Goal: Find contact information: Find contact information

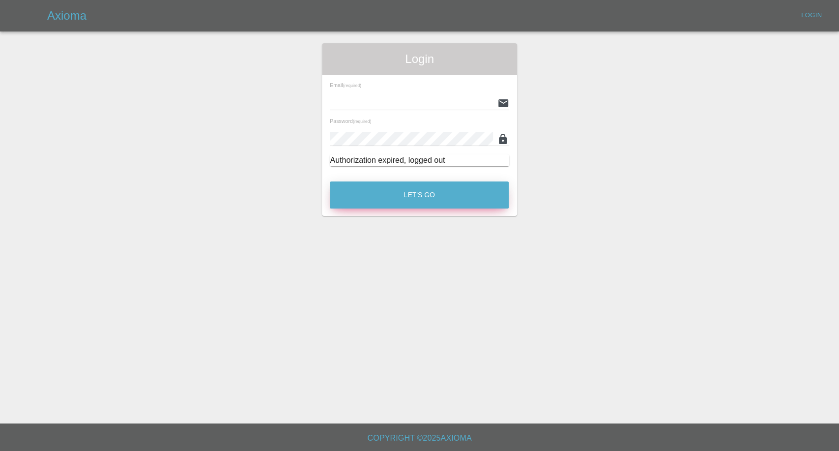
type input "[EMAIL_ADDRESS][DOMAIN_NAME]"
click at [456, 188] on button "Let's Go" at bounding box center [419, 194] width 179 height 27
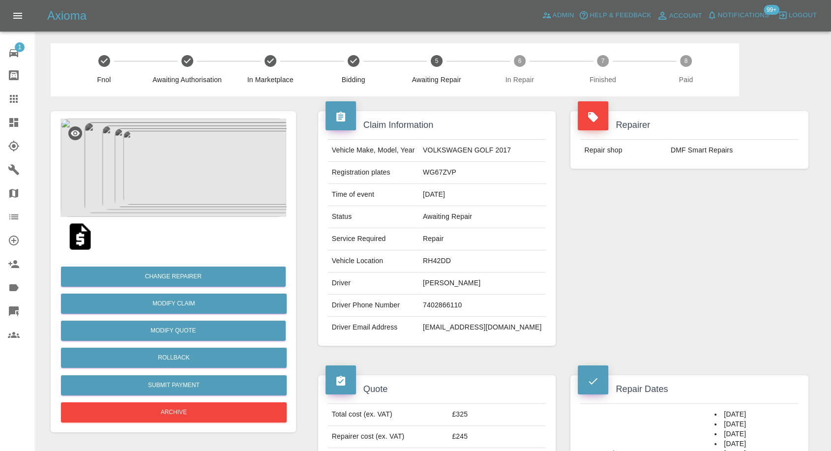
click at [444, 304] on td "7402866110" at bounding box center [482, 305] width 127 height 22
copy td "7402866110"
drag, startPoint x: 647, startPoint y: 289, endPoint x: 413, endPoint y: 303, distance: 234.9
click at [645, 292] on div "Repairer Repair shop DMF Smart Repairs" at bounding box center [689, 228] width 253 height 264
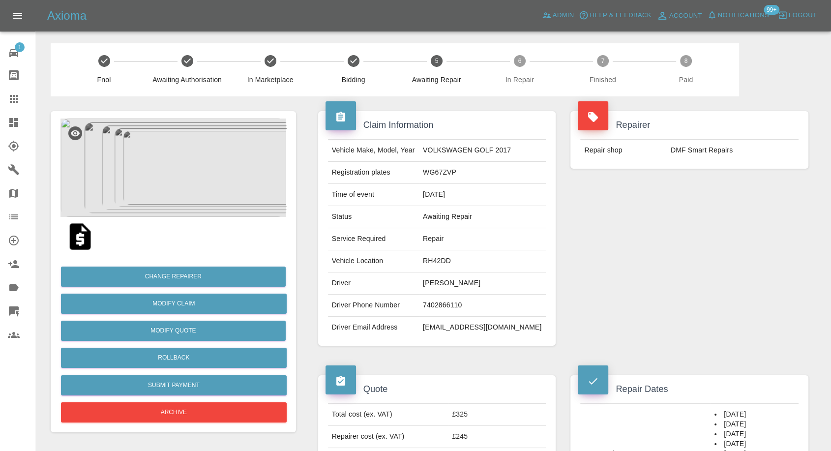
click at [440, 285] on td "Sean Phillips" at bounding box center [482, 283] width 127 height 22
copy td "Sean"
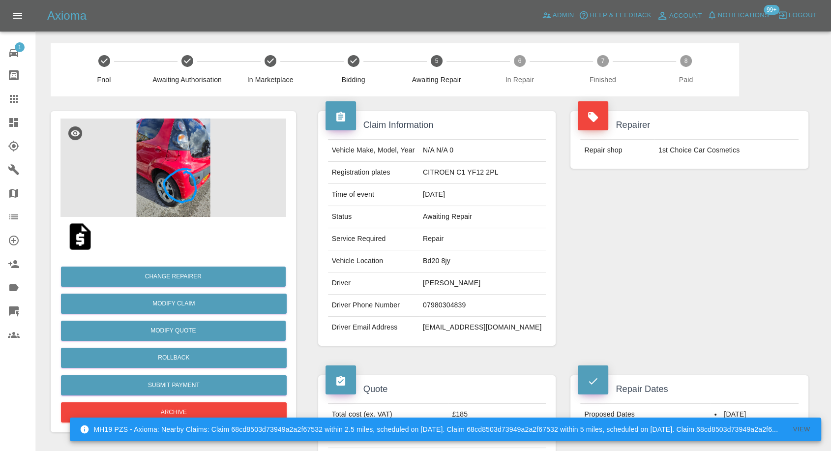
click at [444, 286] on td "Joan Wallbank" at bounding box center [482, 283] width 127 height 22
copy td "Joan Wallbank"
click at [463, 307] on td "07980304839" at bounding box center [482, 305] width 127 height 22
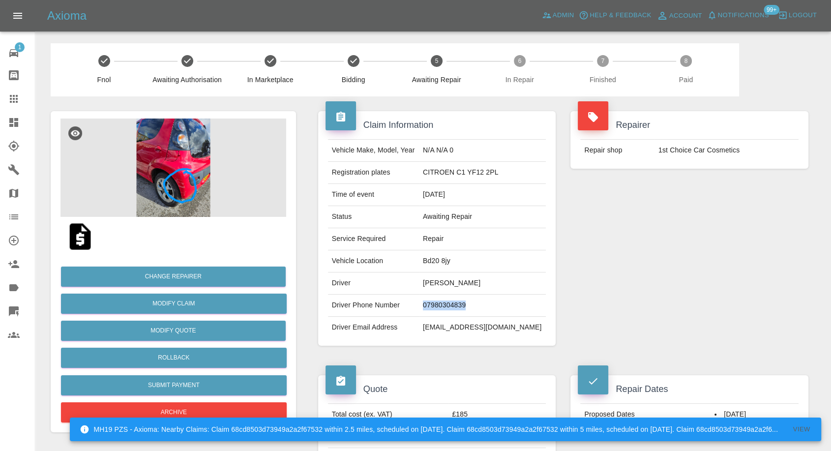
click at [463, 307] on td "07980304839" at bounding box center [482, 305] width 127 height 22
copy td "07980304839"
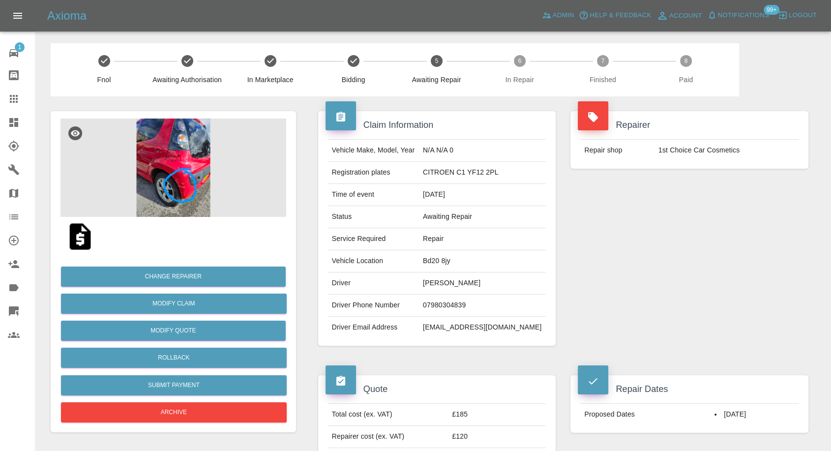
drag, startPoint x: 684, startPoint y: 260, endPoint x: 669, endPoint y: 266, distance: 15.9
click at [684, 260] on div "Repairer Repair shop 1st Choice Car Cosmetics" at bounding box center [689, 228] width 253 height 264
click at [494, 320] on td "ericgriffiths@outlook.com" at bounding box center [482, 328] width 127 height 22
click at [493, 320] on td "ericgriffiths@outlook.com" at bounding box center [482, 328] width 127 height 22
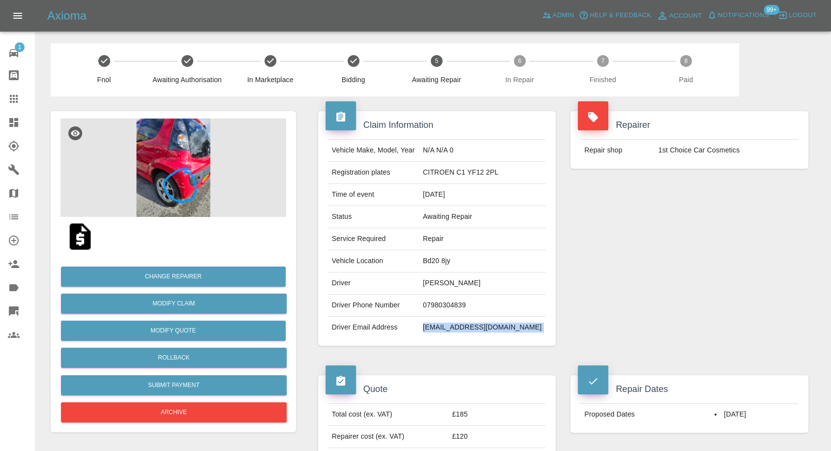
copy div "ericgriffiths@outlook.com"
drag, startPoint x: 443, startPoint y: 173, endPoint x: 531, endPoint y: 171, distance: 88.0
click at [531, 171] on td "CITROEN C1 YF12 2PL" at bounding box center [482, 173] width 127 height 22
copy td "CITROEN C1 YF12 2PL"
click at [445, 279] on td "Joan Wallbank" at bounding box center [482, 283] width 127 height 22
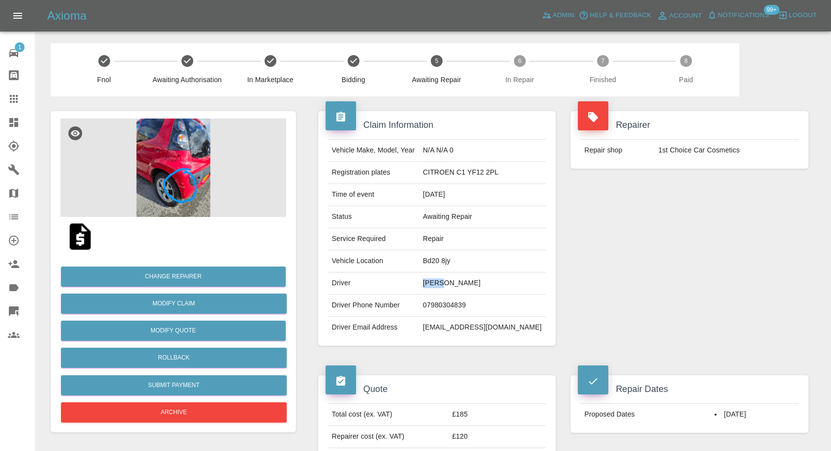
click at [445, 279] on td "Joan Wallbank" at bounding box center [482, 283] width 127 height 22
copy td "Joan"
click at [461, 261] on td "Bd20 8jy" at bounding box center [482, 261] width 127 height 22
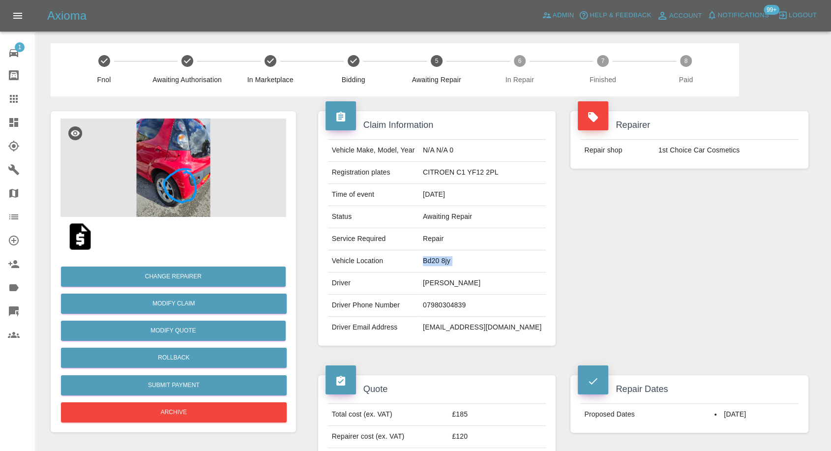
copy td "Bd20 8jy"
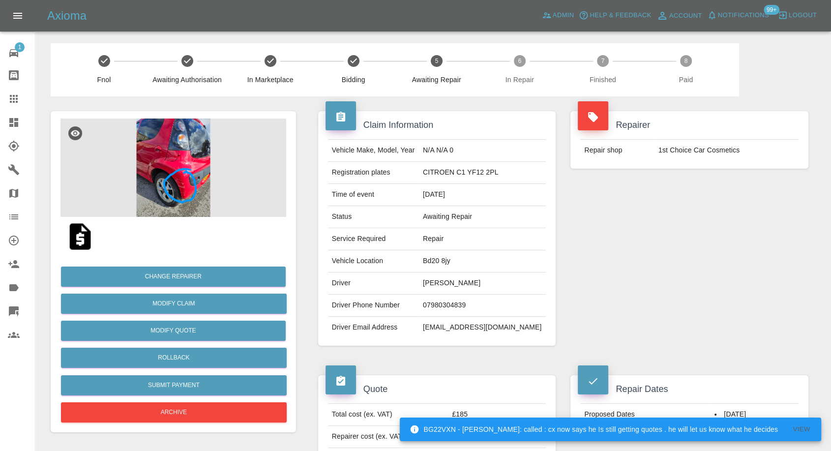
click at [448, 335] on td "ericgriffiths@outlook.com" at bounding box center [482, 328] width 127 height 22
copy div "ericgriffiths@outlook.com"
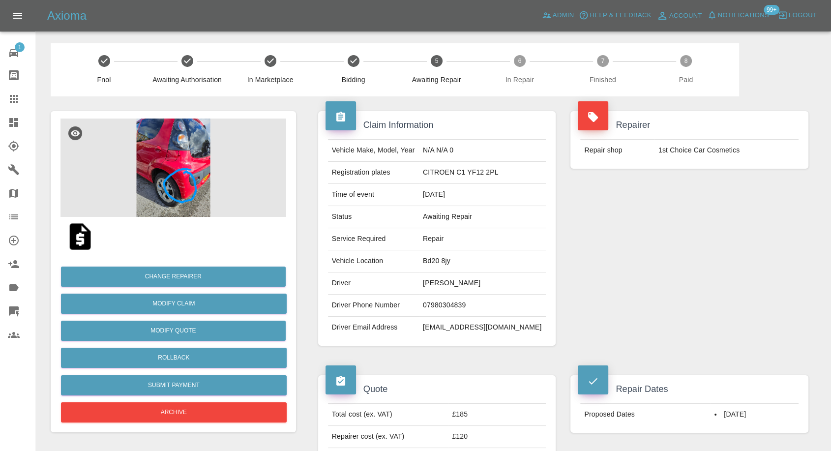
click at [464, 265] on td "Bd20 8jy" at bounding box center [482, 261] width 127 height 22
copy td "Bd20 8jy"
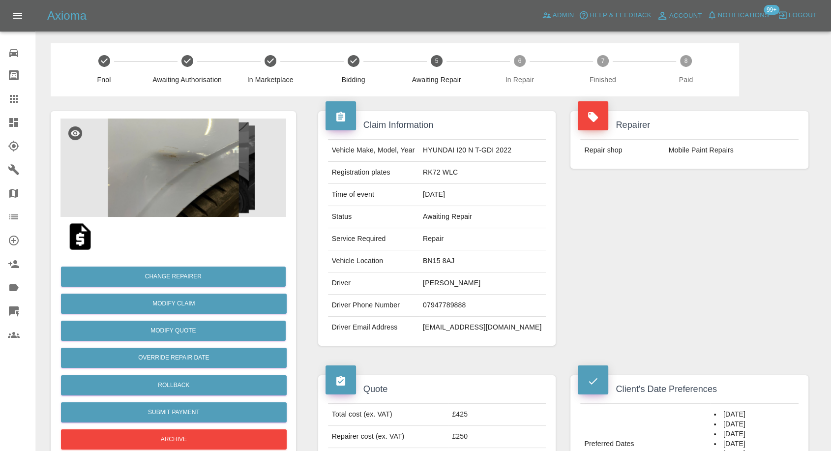
click at [447, 287] on td "Freya Chorlton" at bounding box center [482, 283] width 127 height 22
copy td "Freya Chorlton"
click at [463, 306] on td "07947789888" at bounding box center [482, 305] width 127 height 22
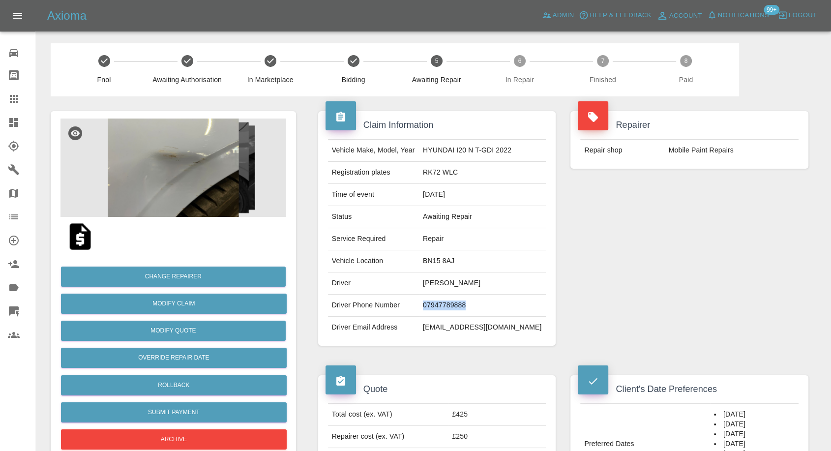
click at [463, 306] on td "07947789888" at bounding box center [482, 305] width 127 height 22
copy td "07947789888"
click at [657, 292] on div "Repairer Repair shop Mobile Paint Repairs" at bounding box center [689, 228] width 253 height 264
click at [445, 281] on td "Freya Chorlton" at bounding box center [482, 283] width 127 height 22
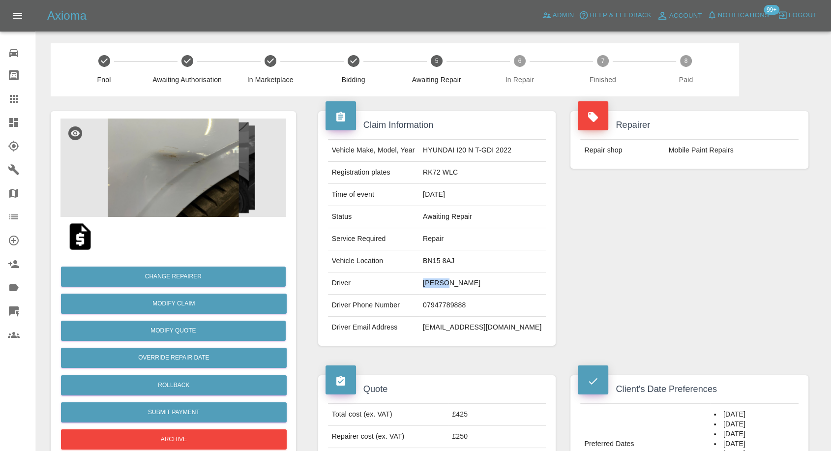
copy td "Freya"
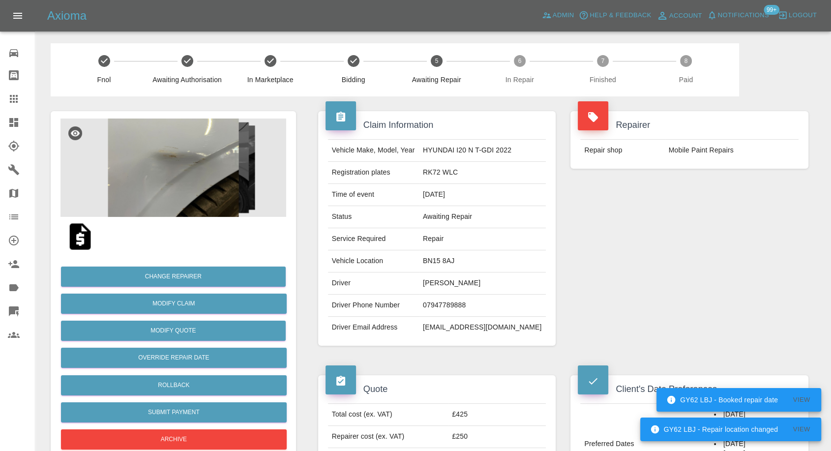
click at [441, 257] on td "BN15 8AJ" at bounding box center [482, 261] width 127 height 22
copy td "BN15 8AJ"
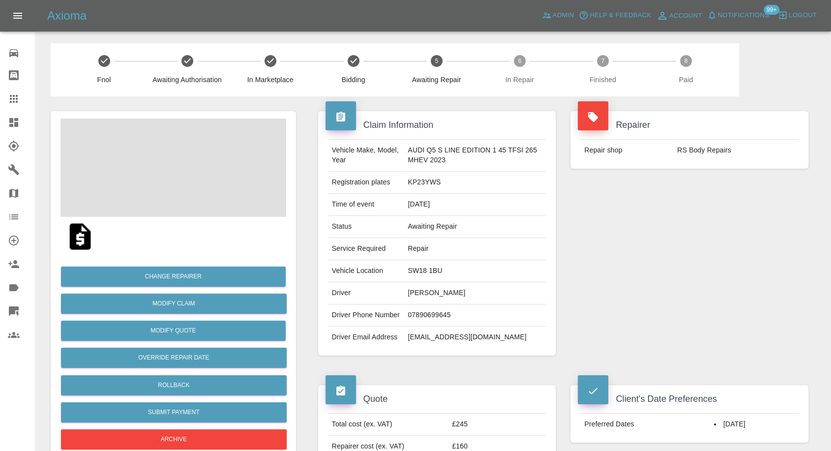
click at [418, 295] on td "[PERSON_NAME]" at bounding box center [475, 293] width 142 height 22
copy td "[PERSON_NAME]"
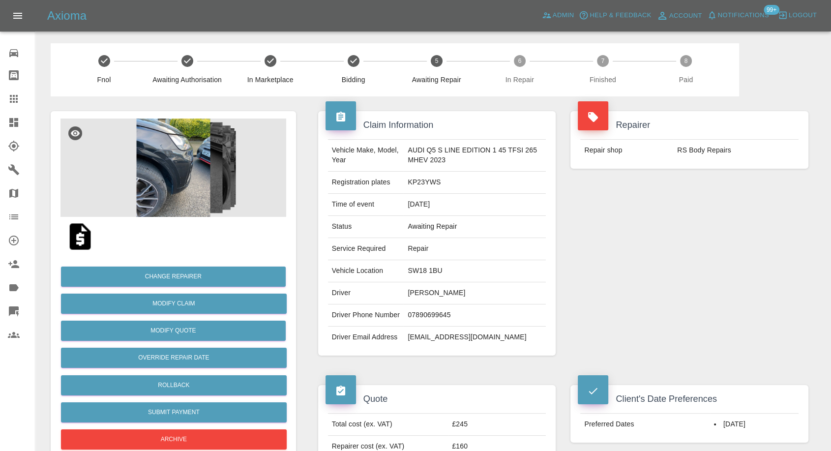
click at [417, 320] on td "07890699645" at bounding box center [475, 315] width 142 height 22
copy td "07890699645"
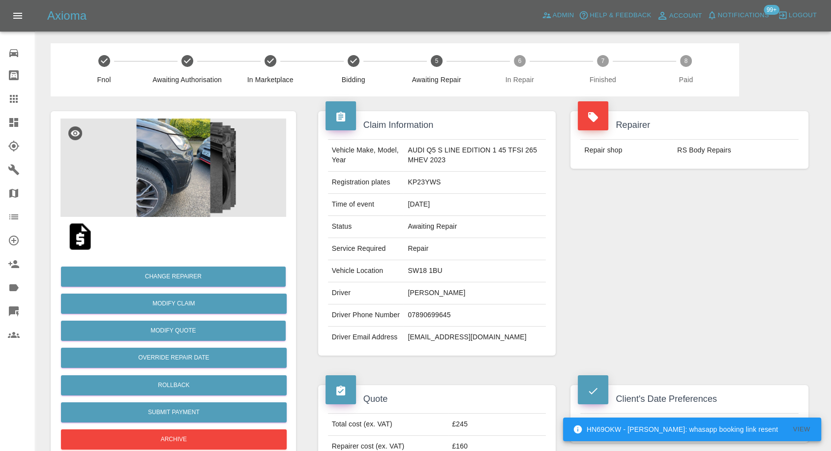
click at [647, 263] on div "Repairer Repair shop RS Body Repairs" at bounding box center [689, 233] width 253 height 274
click at [415, 289] on td "James Coe" at bounding box center [475, 293] width 142 height 22
copy td "James"
click at [418, 261] on td "SW18 1BU" at bounding box center [475, 271] width 142 height 22
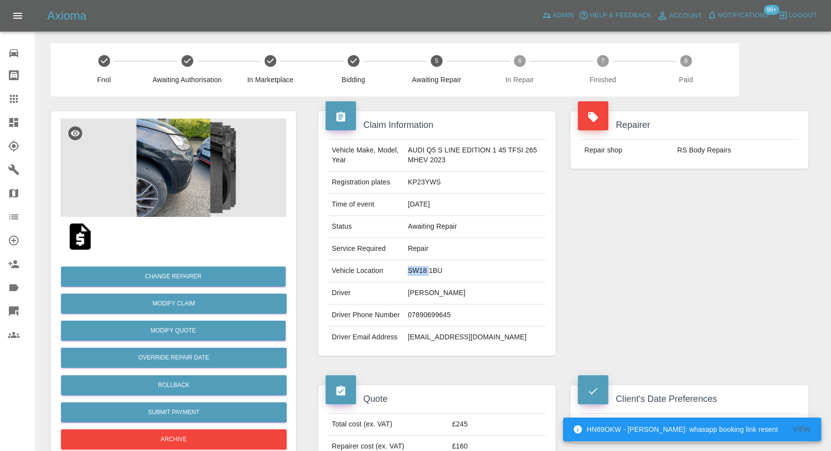
click at [418, 261] on td "SW18 1BU" at bounding box center [475, 271] width 142 height 22
click at [419, 261] on td "SW18 1BU" at bounding box center [475, 271] width 142 height 22
copy td "SW18 1BU"
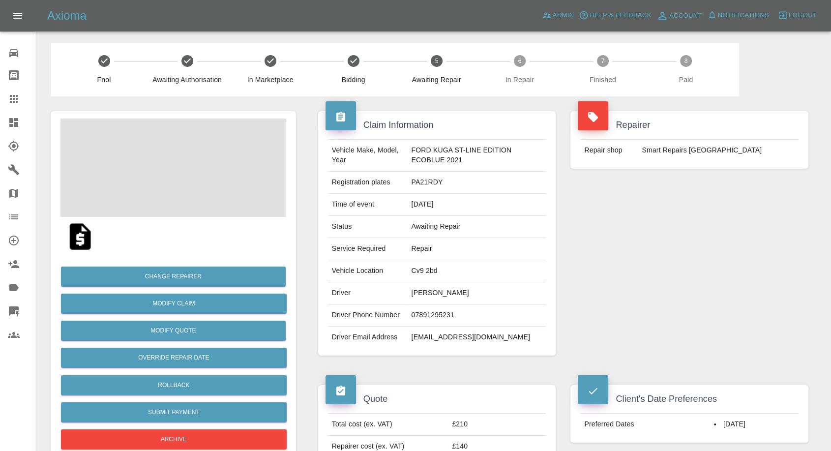
click at [441, 293] on td "[PERSON_NAME]" at bounding box center [476, 293] width 139 height 22
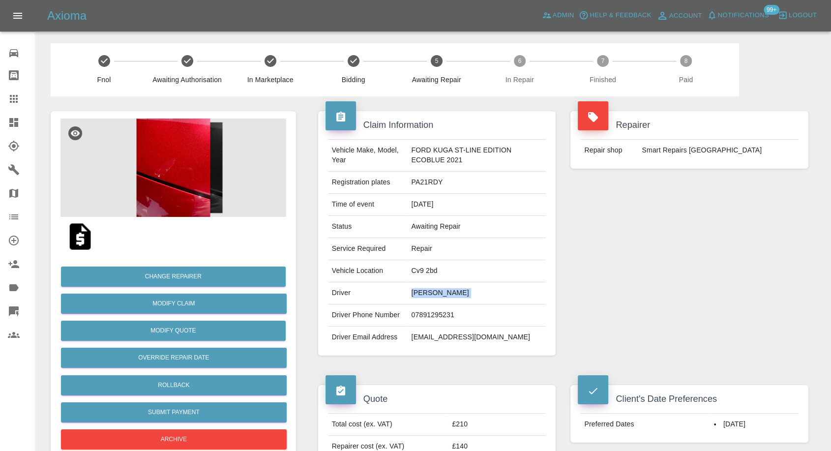
click at [441, 293] on td "[PERSON_NAME]" at bounding box center [476, 293] width 139 height 22
copy td "[PERSON_NAME]"
click at [408, 316] on td "07891295231" at bounding box center [476, 315] width 139 height 22
click at [409, 315] on td "07891295231" at bounding box center [476, 315] width 139 height 22
copy td "07891295231"
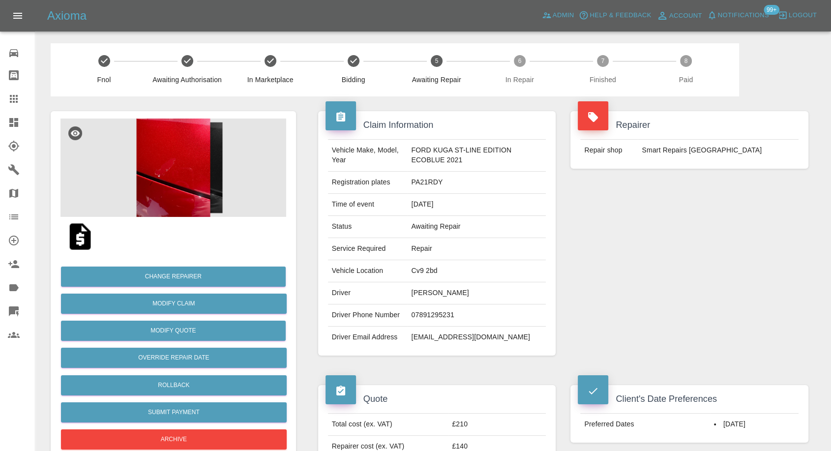
click at [647, 291] on div "Repairer Repair shop Smart Repairs Midlands" at bounding box center [689, 233] width 253 height 274
click at [413, 292] on td "Dave Pardy" at bounding box center [476, 293] width 139 height 22
copy td "Dave"
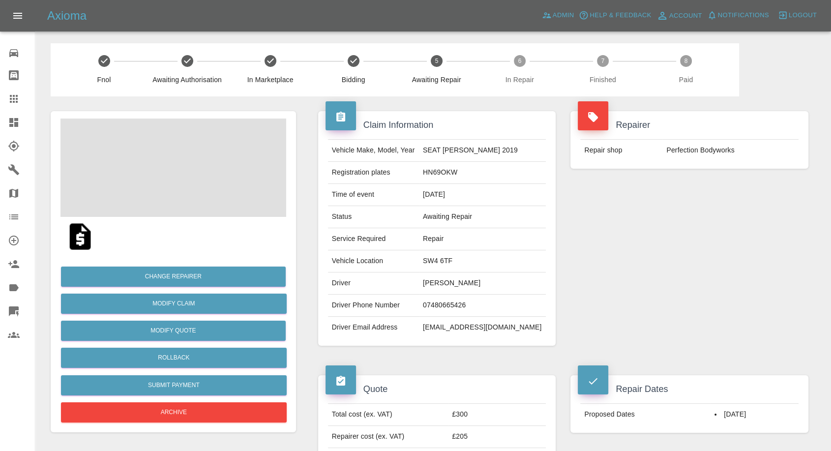
click at [449, 284] on td "[PERSON_NAME]" at bounding box center [482, 283] width 127 height 22
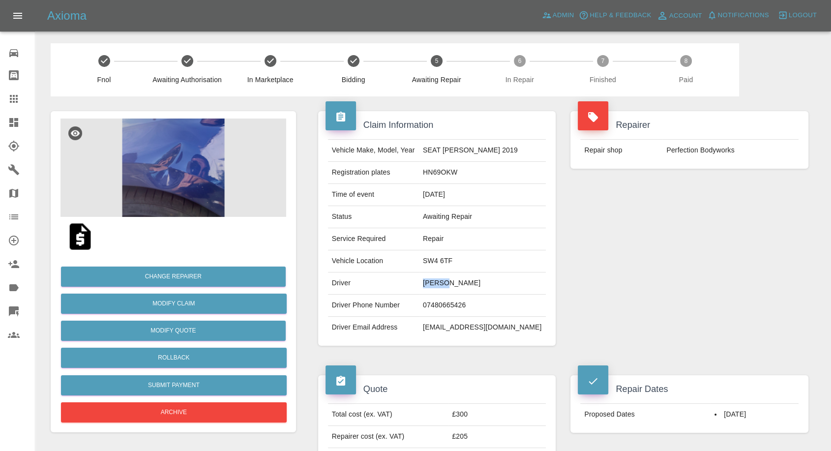
click at [449, 284] on td "[PERSON_NAME]" at bounding box center [482, 283] width 127 height 22
click at [458, 301] on td "07480665426" at bounding box center [482, 305] width 127 height 22
copy td "07480665426"
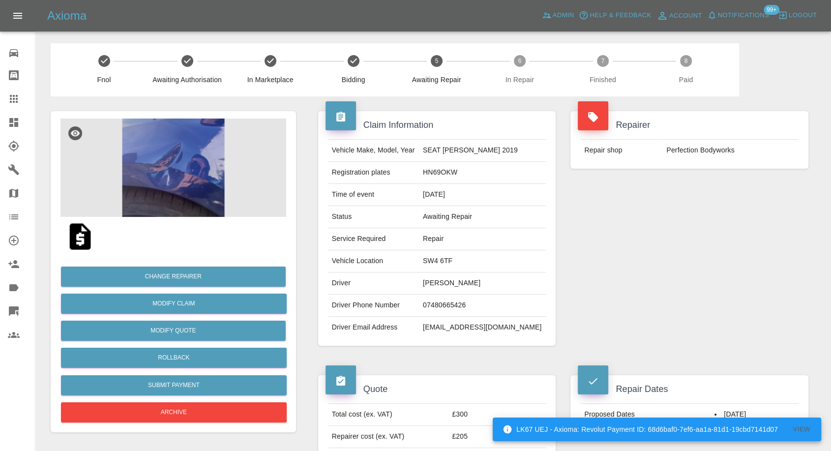
click at [468, 187] on td "22/09/2025" at bounding box center [482, 195] width 127 height 22
click at [446, 284] on td "Andre Augusto" at bounding box center [482, 283] width 127 height 22
copy td "Andre"
